Goal: Task Accomplishment & Management: Manage account settings

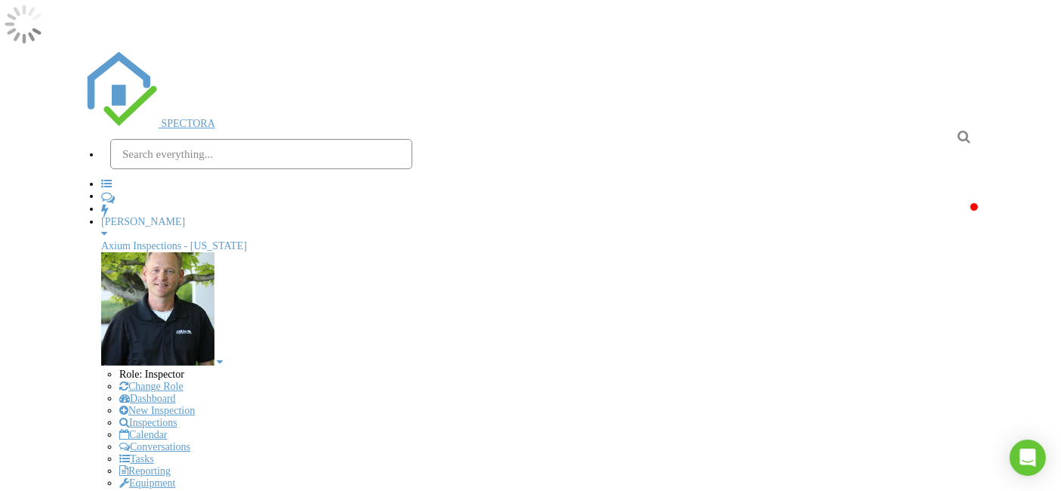
drag, startPoint x: 609, startPoint y: 307, endPoint x: 609, endPoint y: 288, distance: 18.9
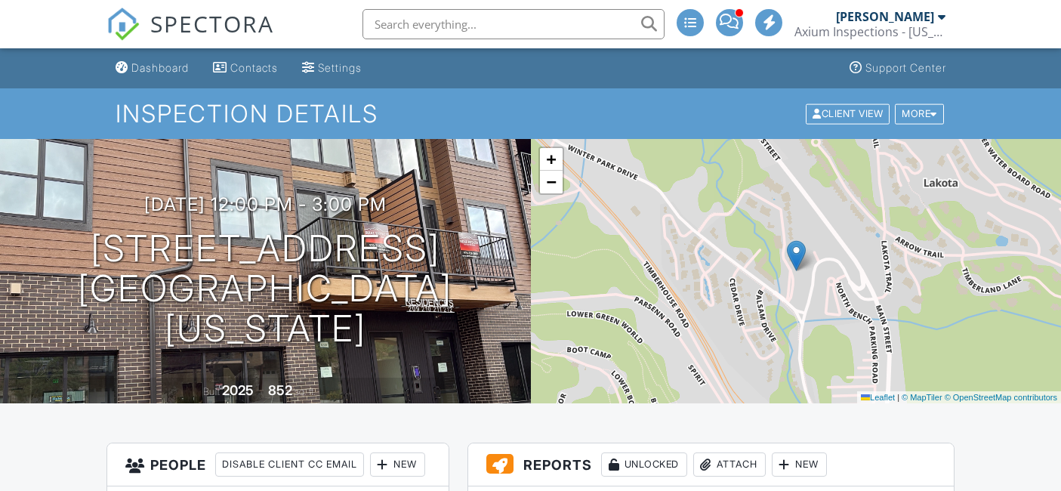
scroll to position [335, 0]
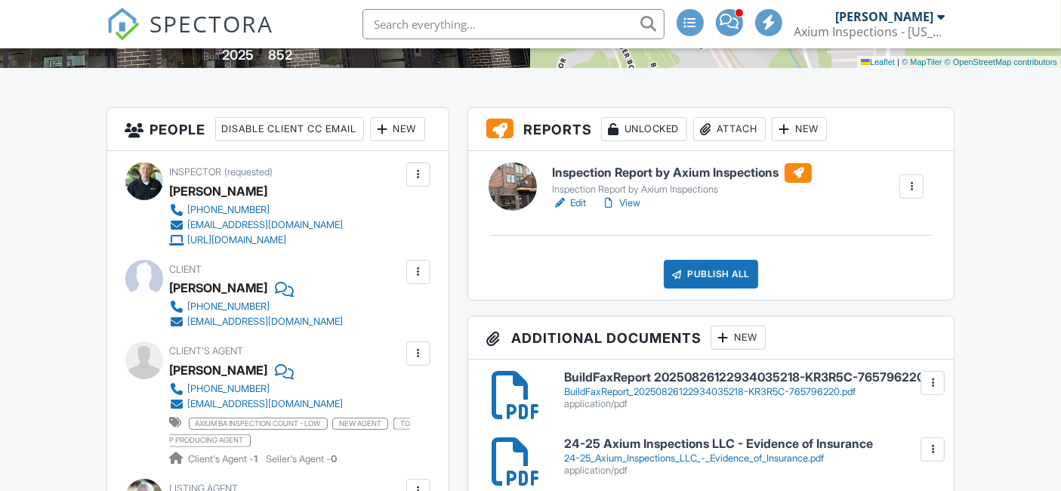
click at [628, 202] on link "View" at bounding box center [620, 203] width 39 height 15
